Goal: Find specific page/section: Find specific page/section

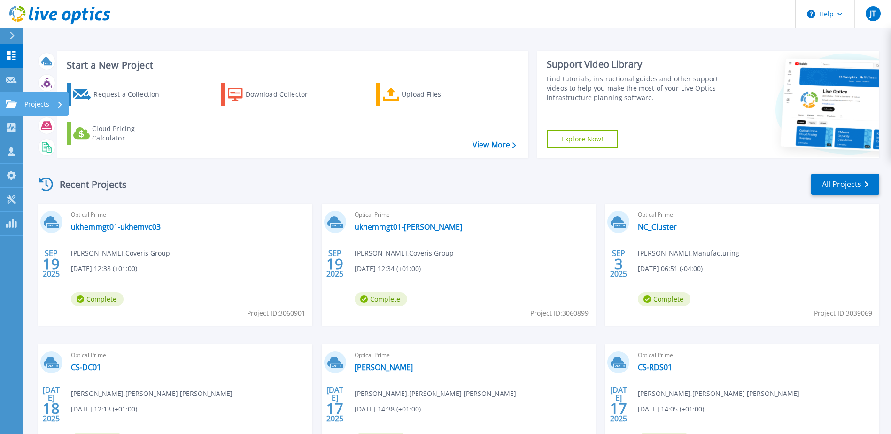
click at [15, 103] on icon at bounding box center [11, 104] width 11 height 8
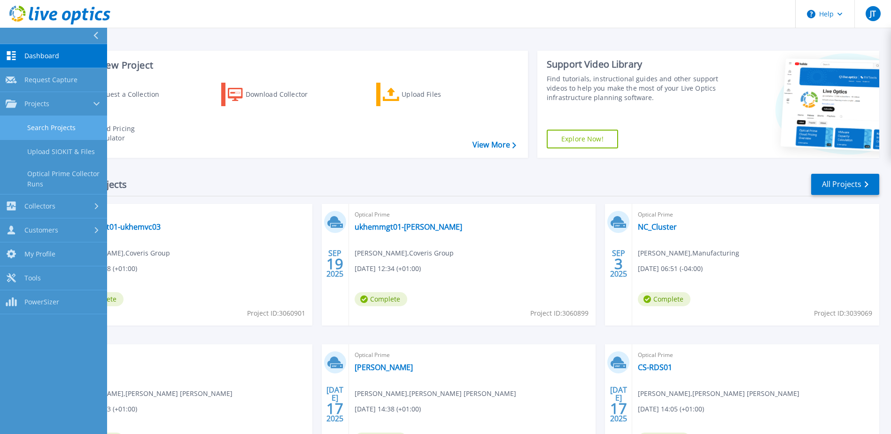
click at [44, 125] on link "Search Projects" at bounding box center [53, 128] width 107 height 24
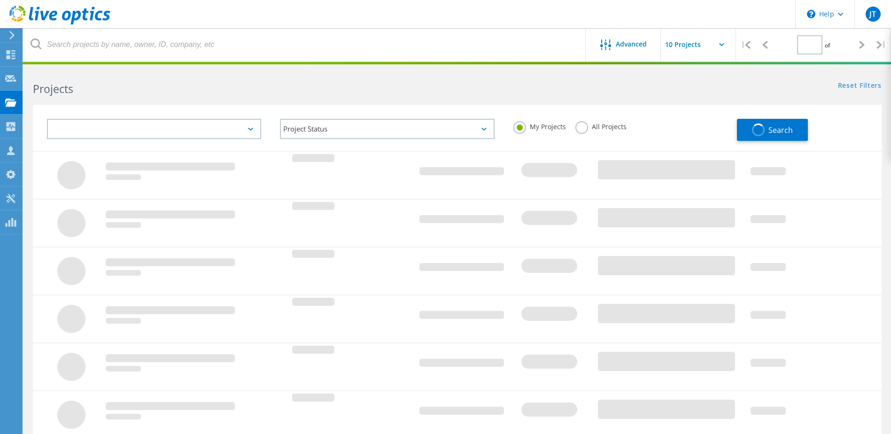
type input "1"
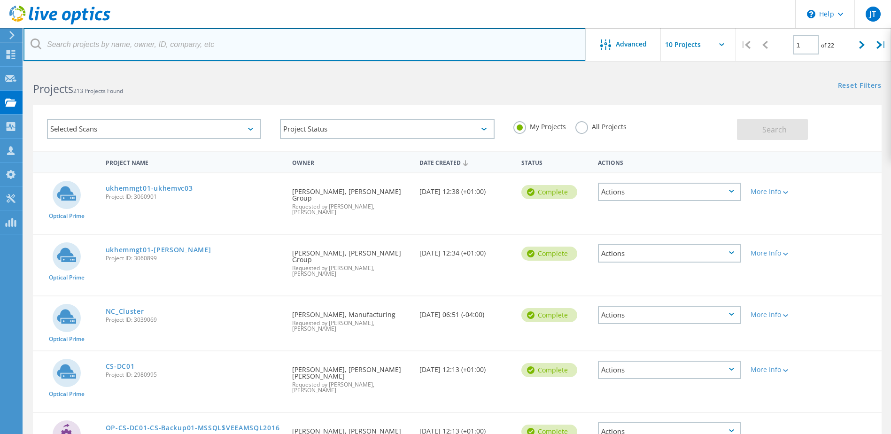
click at [187, 45] on input "text" at bounding box center [304, 44] width 563 height 33
type input "hammersmith"
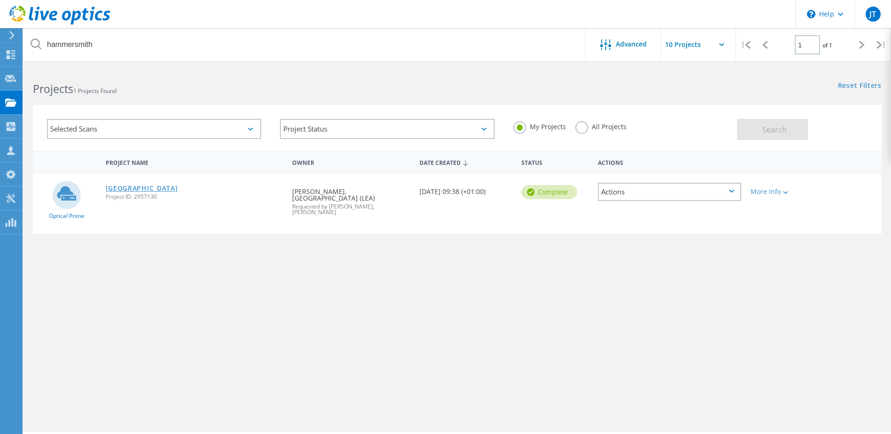
click at [175, 187] on link "Hammersmith Academy" at bounding box center [142, 188] width 72 height 7
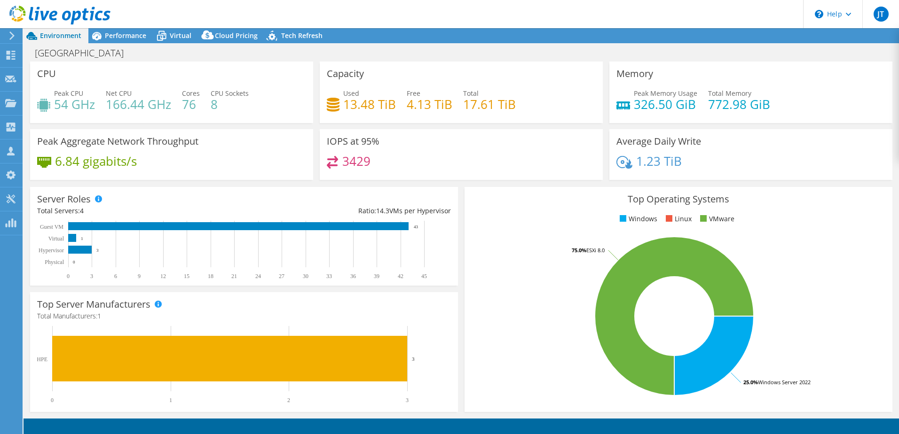
select select "EULondon"
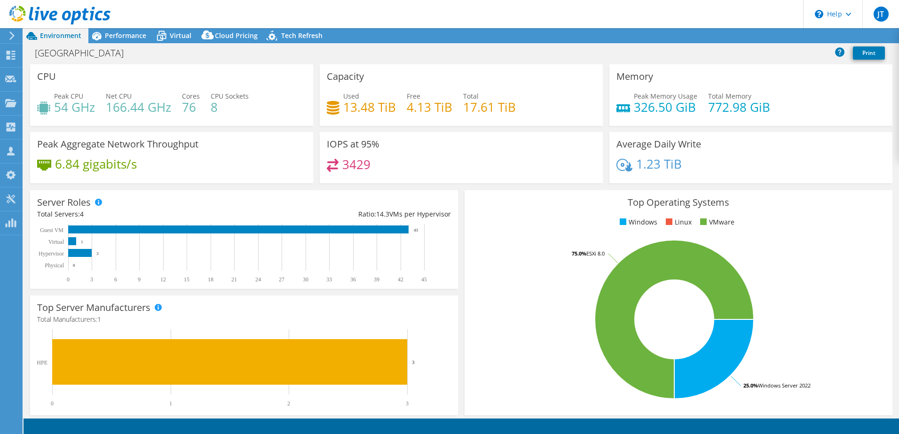
select select "GBP"
click at [114, 30] on div "Performance" at bounding box center [120, 35] width 65 height 15
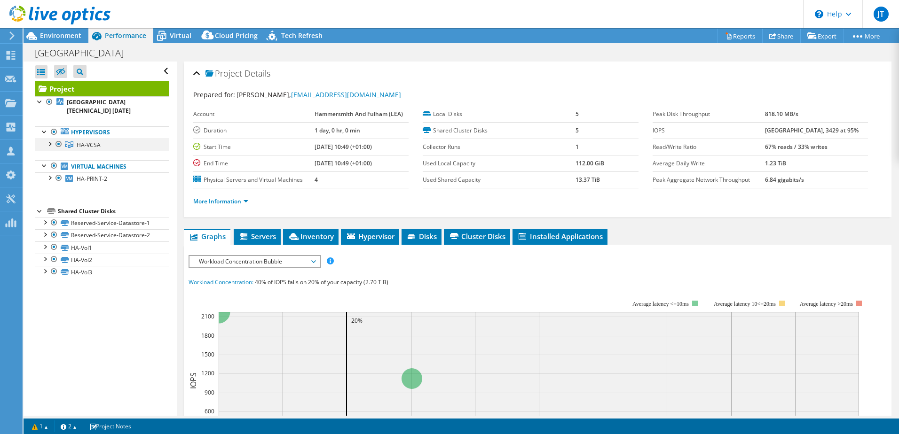
click at [50, 145] on div at bounding box center [49, 143] width 9 height 9
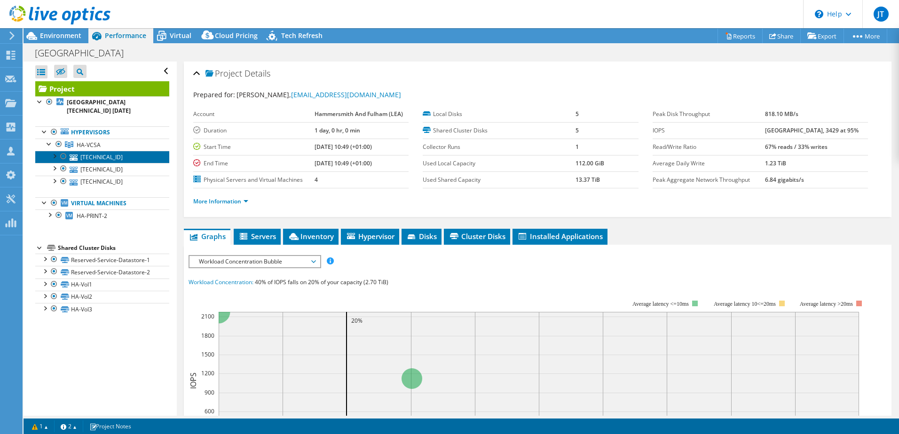
click at [109, 160] on link "10.10.1.106" at bounding box center [102, 157] width 134 height 12
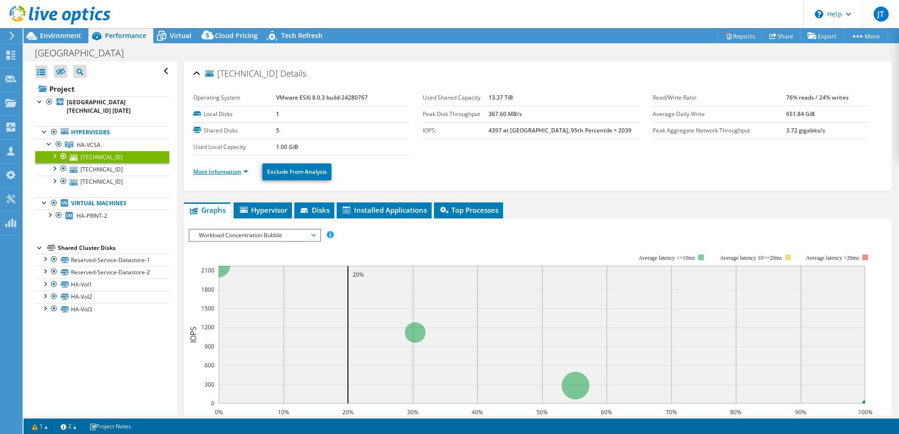
click at [231, 173] on link "More Information" at bounding box center [220, 172] width 55 height 8
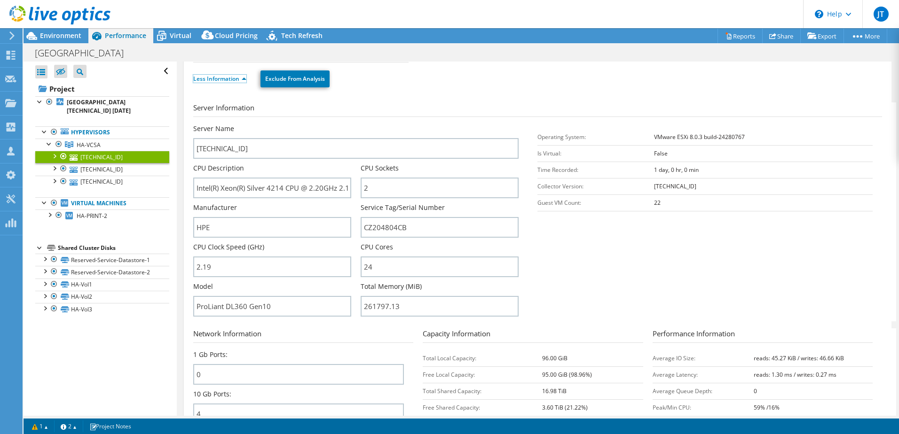
scroll to position [94, 0]
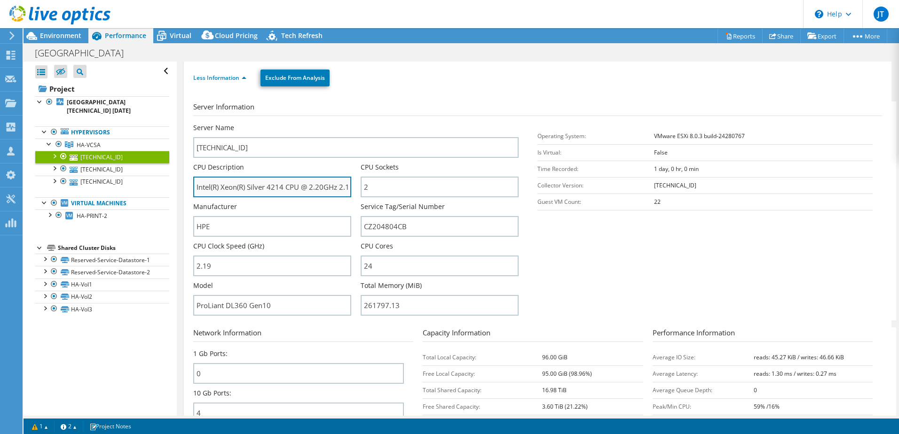
click at [277, 188] on input "Intel(R) Xeon(R) Silver 4214 CPU @ 2.20GHz 2.19 GHz" at bounding box center [272, 187] width 158 height 21
click at [276, 188] on input "Intel(R) Xeon(R) Silver 4214 CPU @ 2.20GHz 2.19 GHz" at bounding box center [272, 187] width 158 height 21
click at [313, 194] on input "Intel(R) Xeon(R) Silver 4214 CPU @ 2.20GHz 2.19 GHz" at bounding box center [272, 187] width 158 height 21
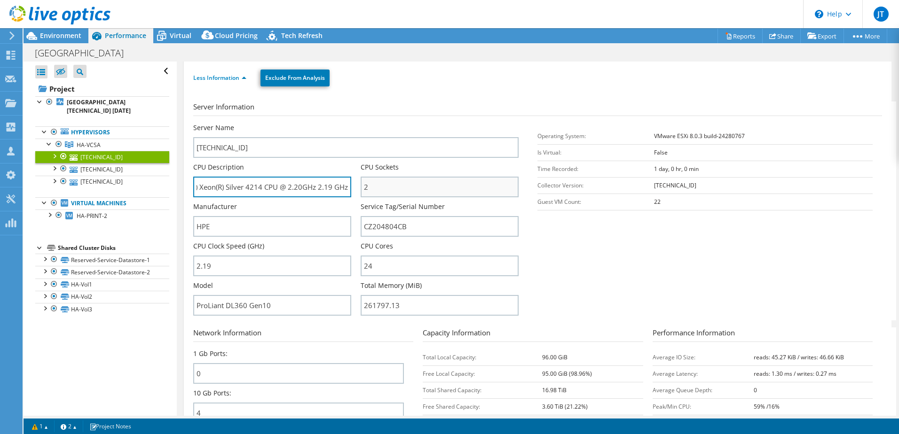
drag, startPoint x: 336, startPoint y: 183, endPoint x: 455, endPoint y: 183, distance: 119.8
click at [455, 123] on div "Server Name 10.10.1.106 CPU Description Intel(R) Xeon(R) Silver 4214 CPU @ 2.20…" at bounding box center [360, 123] width 335 height 0
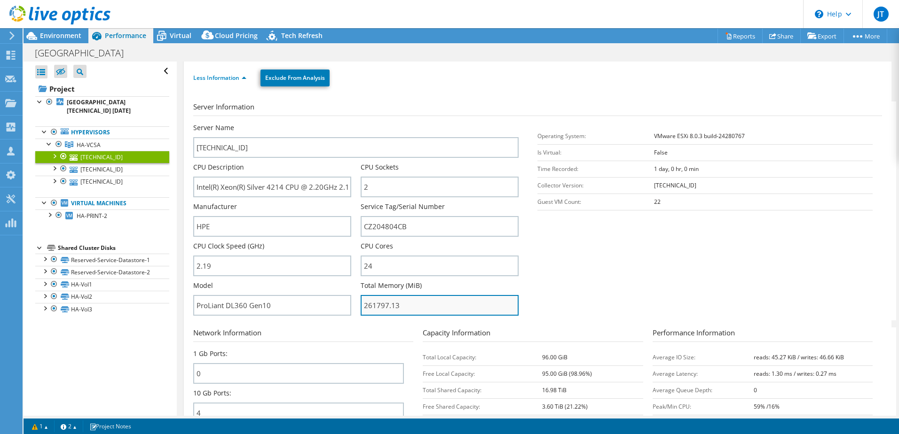
drag, startPoint x: 409, startPoint y: 315, endPoint x: 392, endPoint y: 310, distance: 17.7
click at [392, 310] on input "261797.13" at bounding box center [439, 305] width 158 height 21
click at [405, 307] on input "261797.13" at bounding box center [439, 305] width 158 height 21
drag, startPoint x: 406, startPoint y: 307, endPoint x: 311, endPoint y: 304, distance: 95.5
click at [312, 123] on div "Server Name 10.10.1.106 CPU Description Intel(R) Xeon(R) Silver 4214 CPU @ 2.20…" at bounding box center [360, 123] width 335 height 0
